Goal: Complete application form

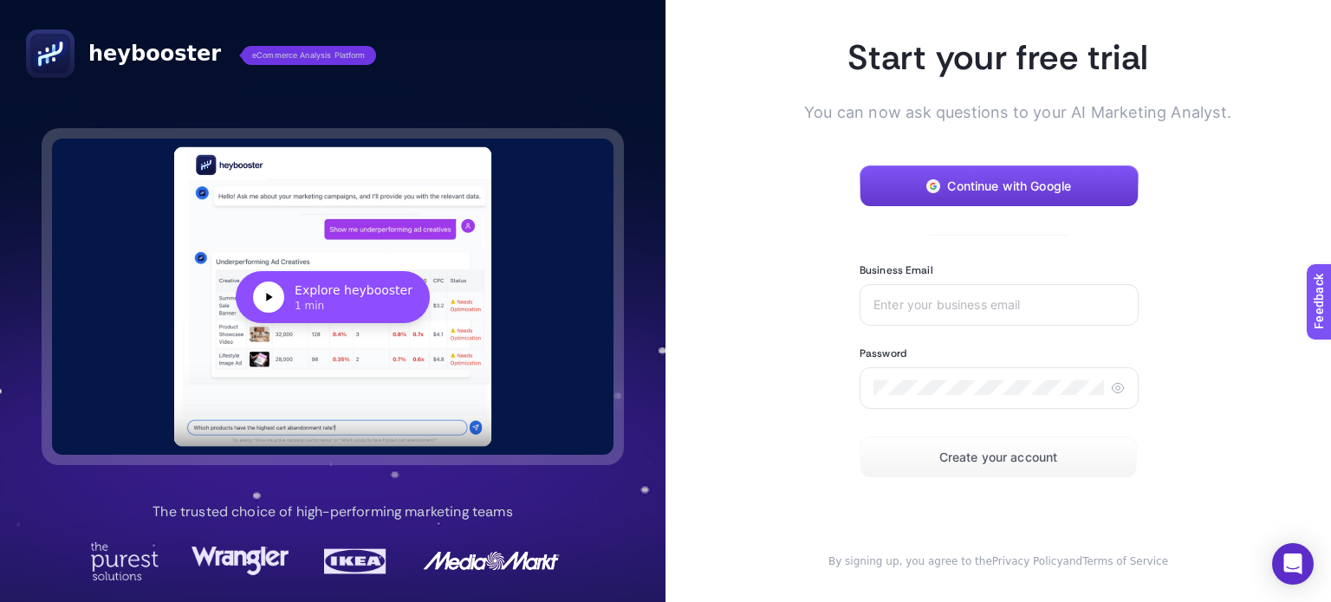
click at [938, 182] on button "Continue with Google" at bounding box center [998, 186] width 279 height 42
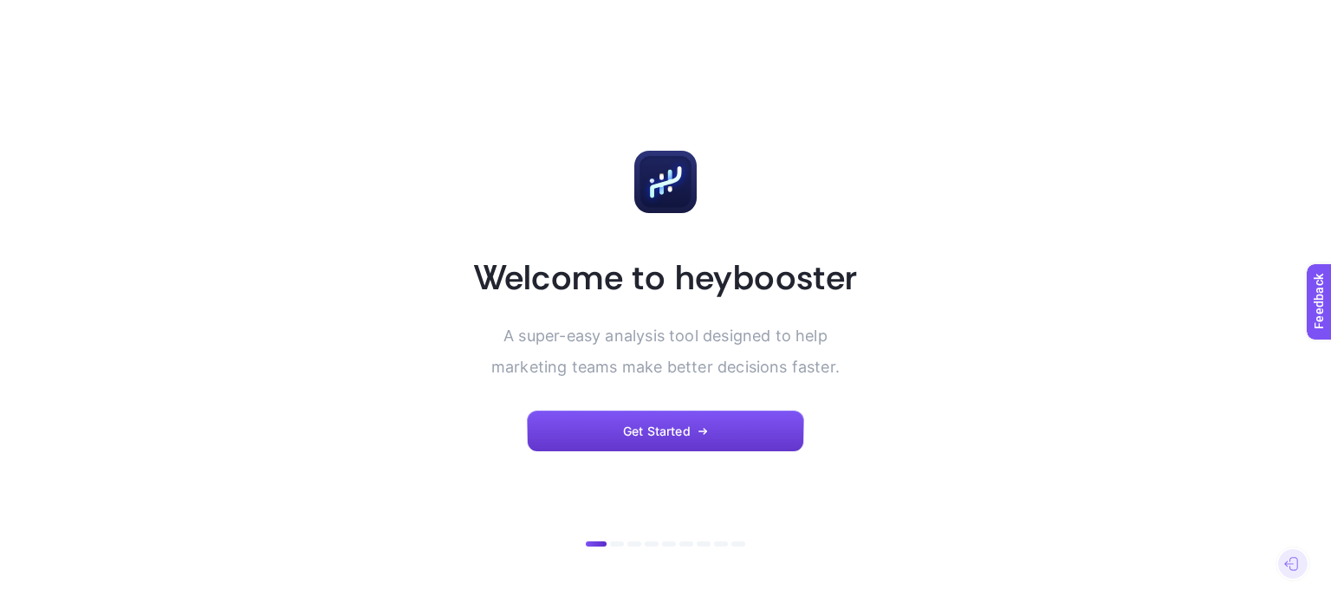
click at [664, 437] on span "Get Started" at bounding box center [657, 431] width 68 height 14
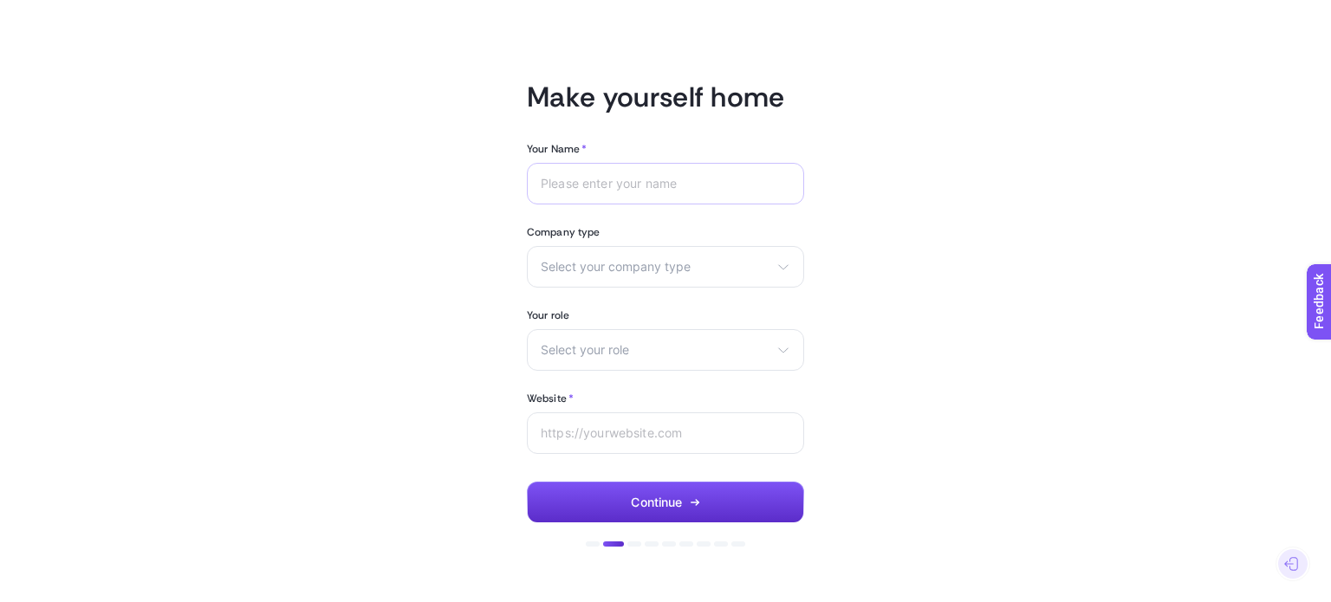
click at [687, 197] on div at bounding box center [665, 184] width 277 height 42
type input "[PERSON_NAME]"
click at [645, 266] on span "Select your company type" at bounding box center [655, 267] width 229 height 14
click at [619, 367] on li "Other" at bounding box center [665, 364] width 269 height 28
click at [618, 362] on div "Select your role Marketing manager Digital consultant Facebook executive Social…" at bounding box center [665, 350] width 277 height 42
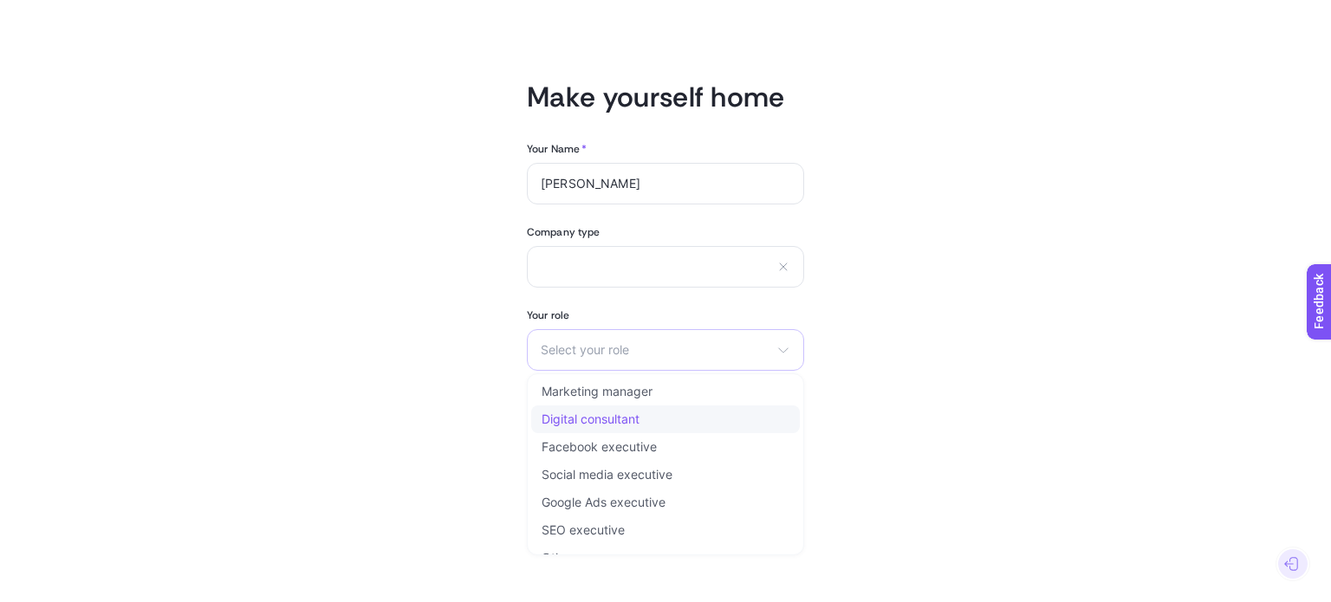
click at [627, 430] on li "Digital consultant" at bounding box center [665, 419] width 269 height 28
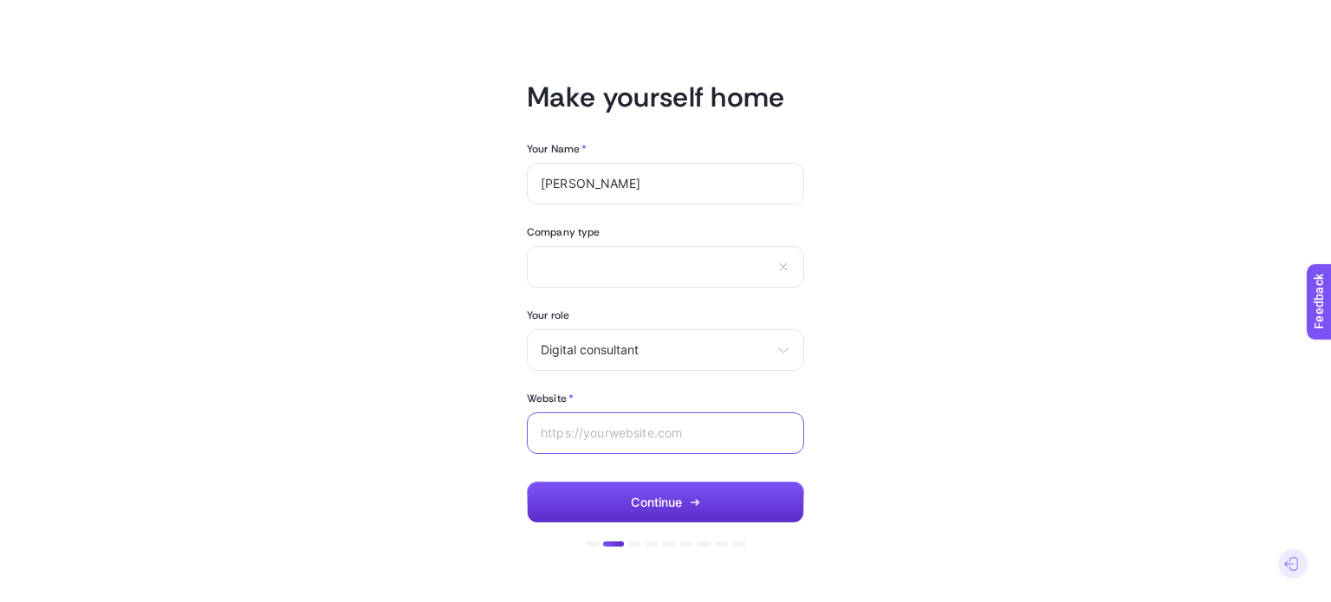
click at [626, 437] on input "Website *" at bounding box center [665, 433] width 249 height 14
type input "horecads"
type input "[DOMAIN_NAME]"
click at [639, 483] on button "Continue" at bounding box center [665, 503] width 277 height 42
